Goal: Navigation & Orientation: Find specific page/section

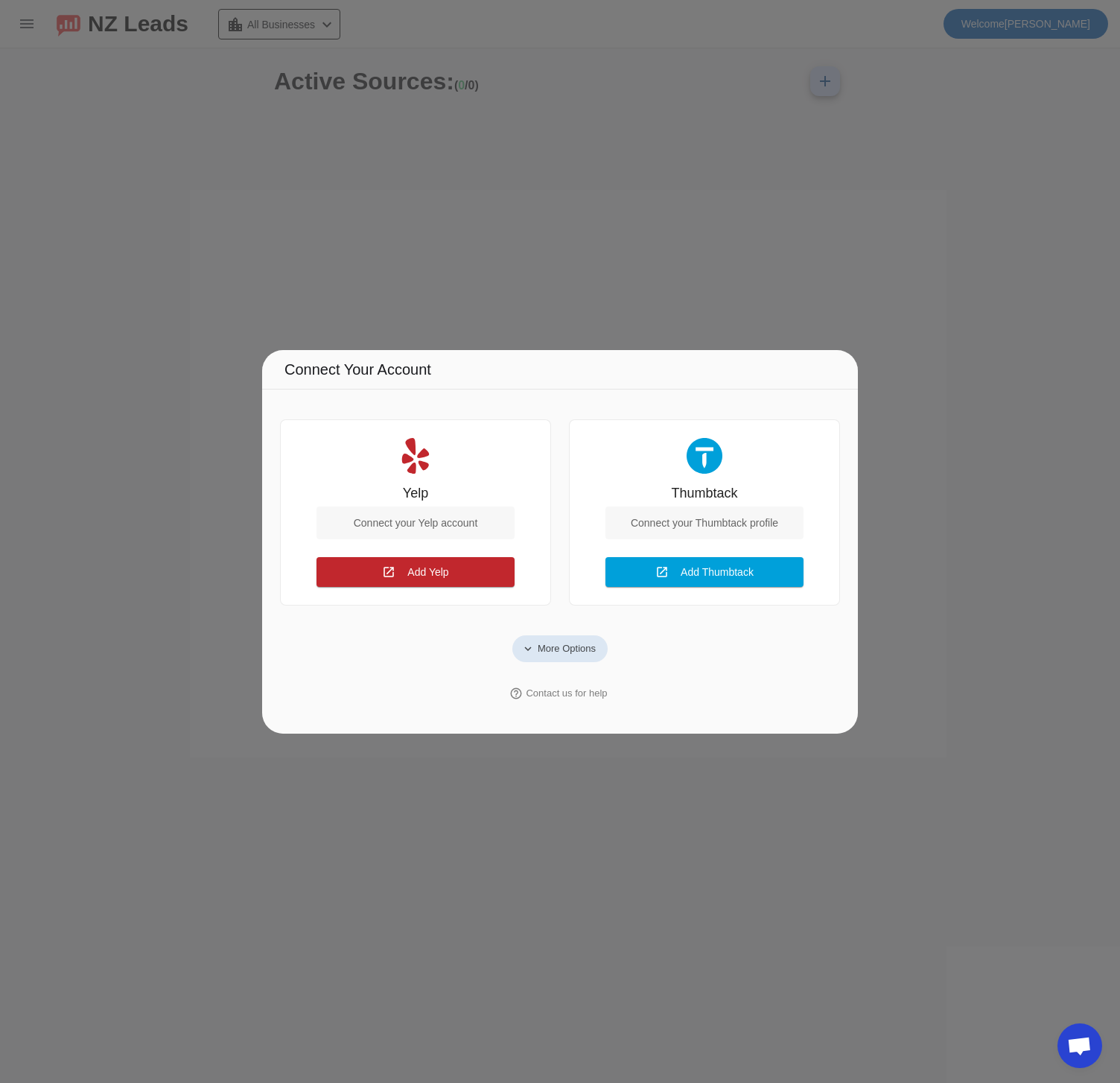
click at [553, 650] on span "More Options" at bounding box center [567, 648] width 58 height 15
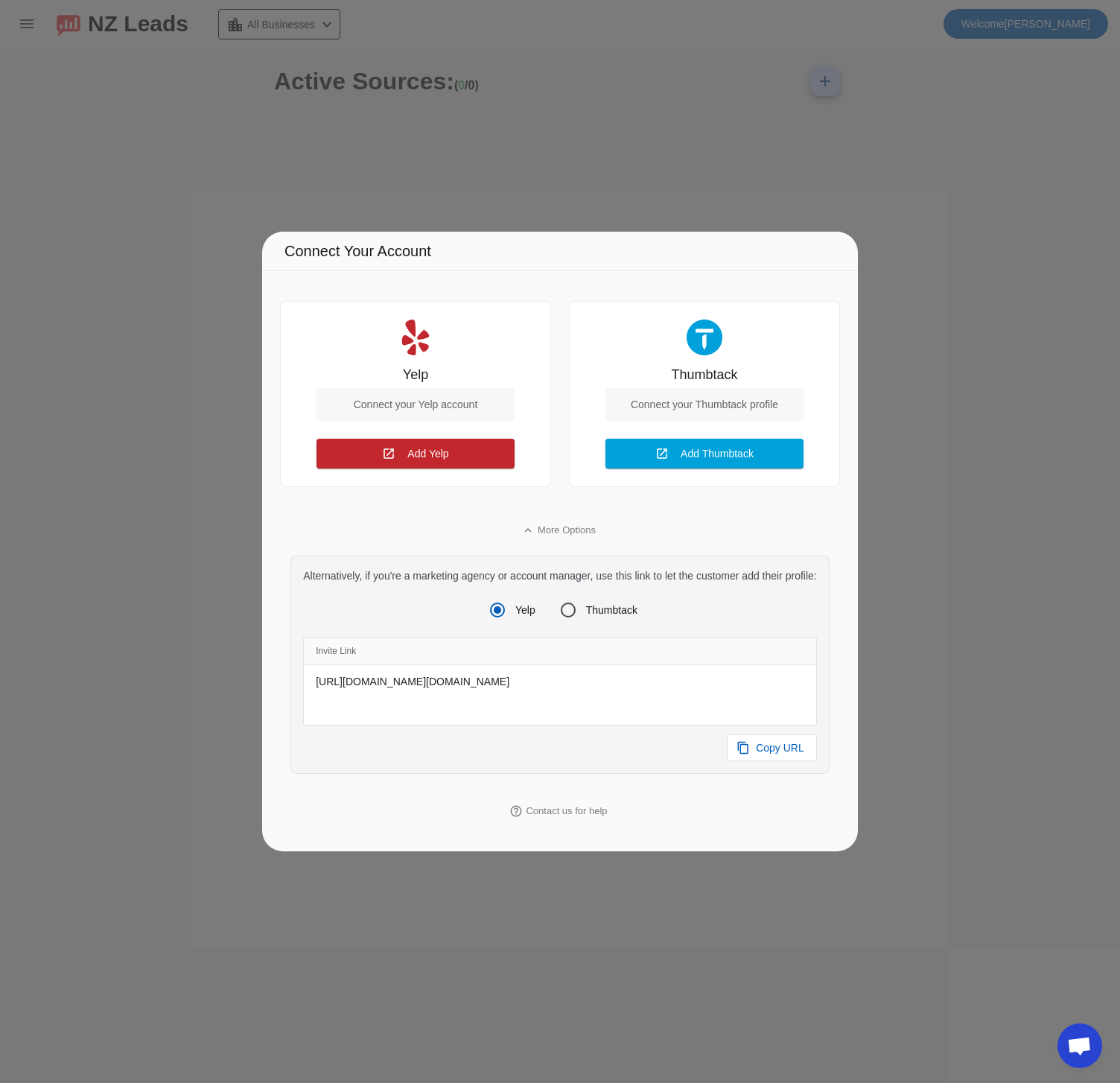
click at [902, 594] on div at bounding box center [560, 542] width 1120 height 1083
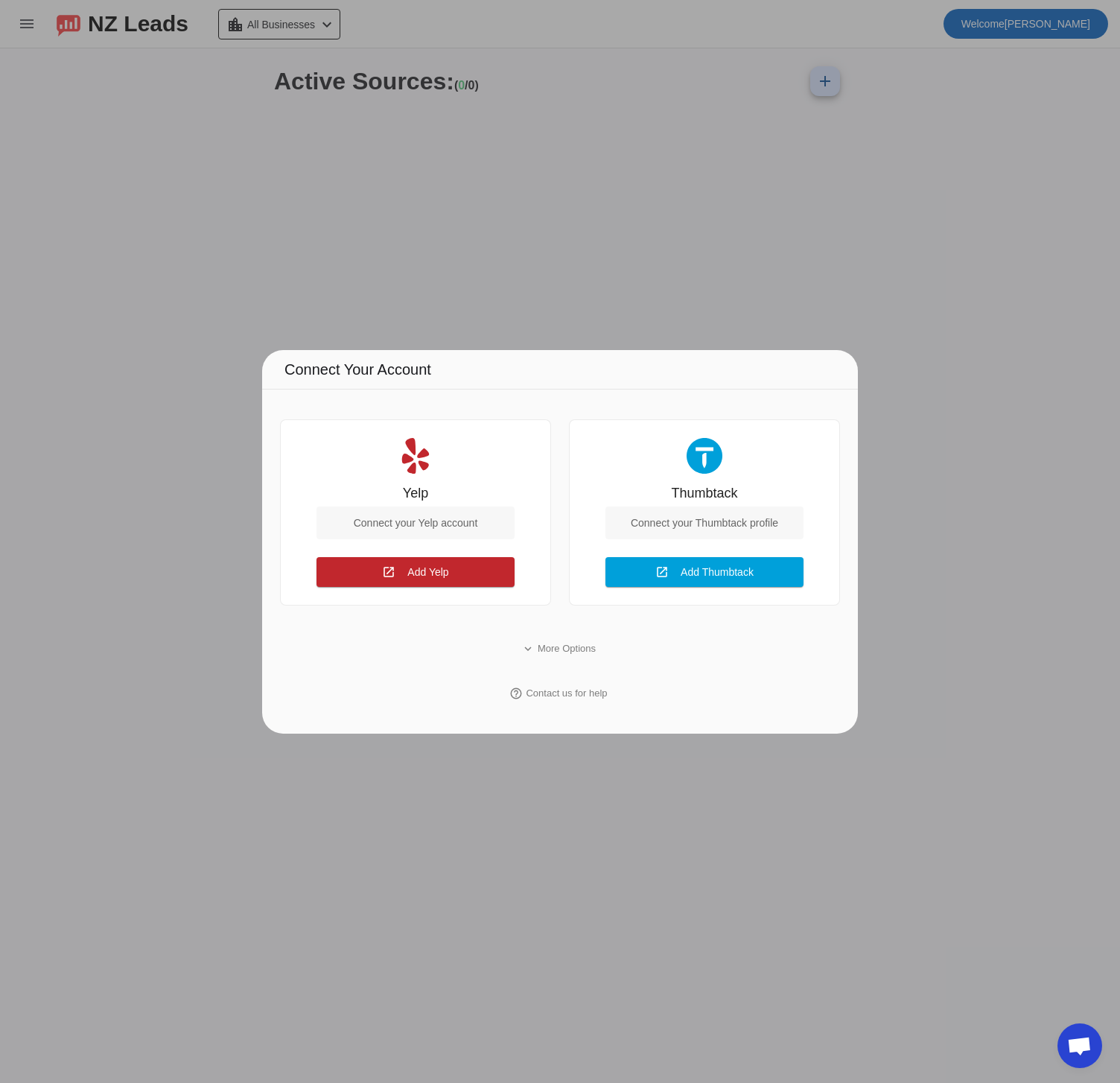
click at [902, 594] on div at bounding box center [560, 542] width 1120 height 1083
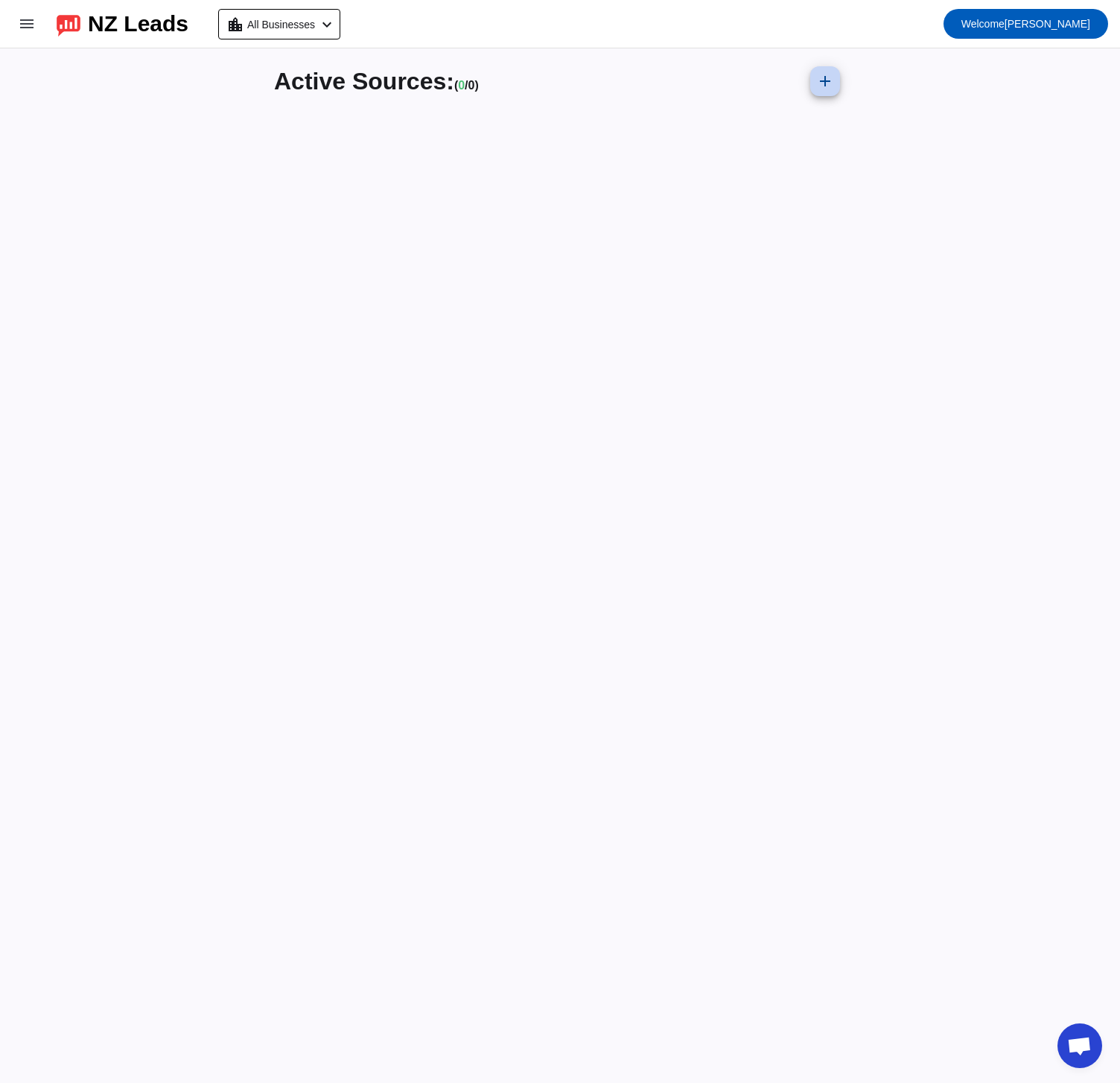
click at [834, 78] on span at bounding box center [825, 81] width 36 height 36
